Goal: Information Seeking & Learning: Learn about a topic

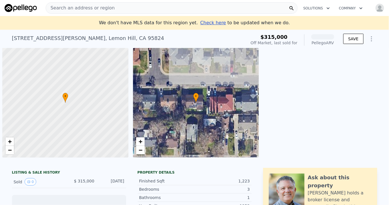
scroll to position [0, 2]
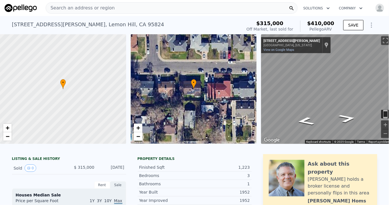
click at [65, 8] on span "Search an address or region" at bounding box center [80, 8] width 69 height 7
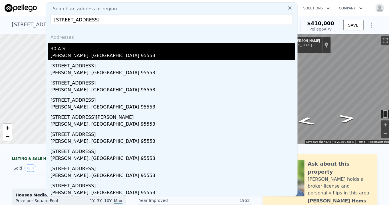
type input "[STREET_ADDRESS]"
click at [70, 56] on div "[PERSON_NAME], [GEOGRAPHIC_DATA] 95553" at bounding box center [172, 56] width 244 height 8
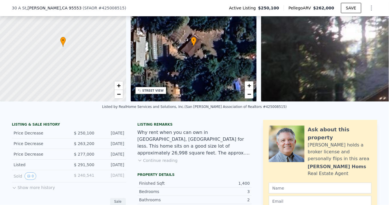
scroll to position [50, 0]
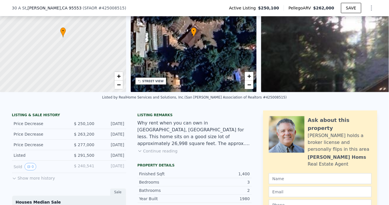
click at [146, 154] on button "Continue reading" at bounding box center [157, 151] width 40 height 6
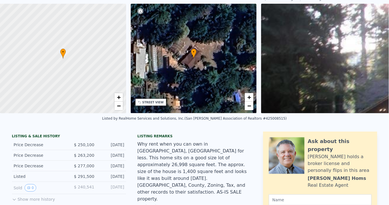
scroll to position [0, 0]
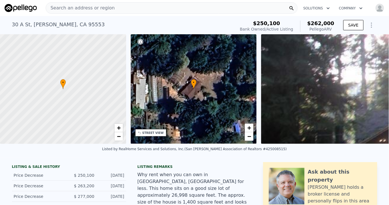
click at [66, 5] on span "Search an address or region" at bounding box center [80, 8] width 69 height 7
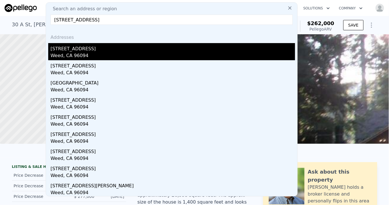
type input "[STREET_ADDRESS]"
click at [65, 56] on div "Weed, CA 96094" at bounding box center [172, 56] width 244 height 8
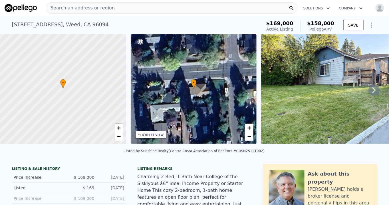
click at [60, 7] on span "Search an address or region" at bounding box center [80, 8] width 69 height 7
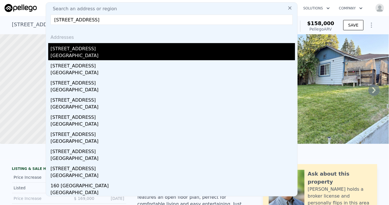
type input "[STREET_ADDRESS]"
click at [72, 51] on div "[STREET_ADDRESS]" at bounding box center [172, 47] width 244 height 9
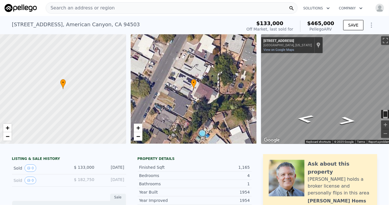
click at [67, 6] on span "Search an address or region" at bounding box center [80, 8] width 69 height 7
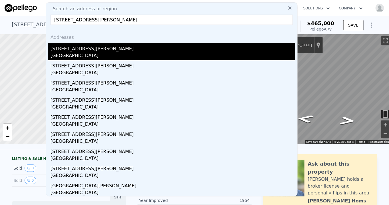
type input "[STREET_ADDRESS][PERSON_NAME]"
click at [75, 54] on div "[GEOGRAPHIC_DATA]" at bounding box center [172, 56] width 244 height 8
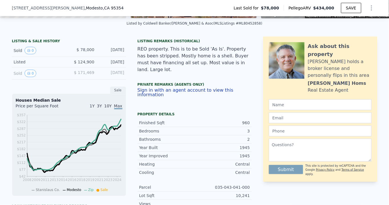
scroll to position [128, 0]
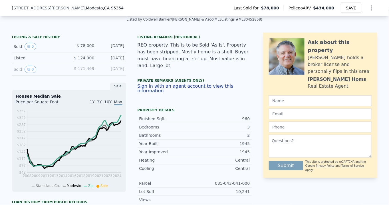
click at [203, 85] on button "Sign in with an agent account to view this information" at bounding box center [194, 88] width 114 height 9
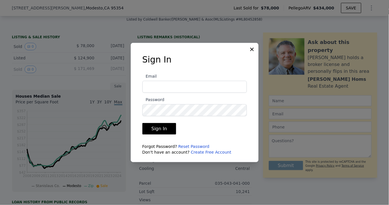
click at [252, 50] on icon at bounding box center [252, 49] width 6 height 6
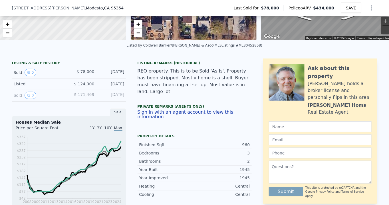
scroll to position [153, 0]
